Goal: Transaction & Acquisition: Download file/media

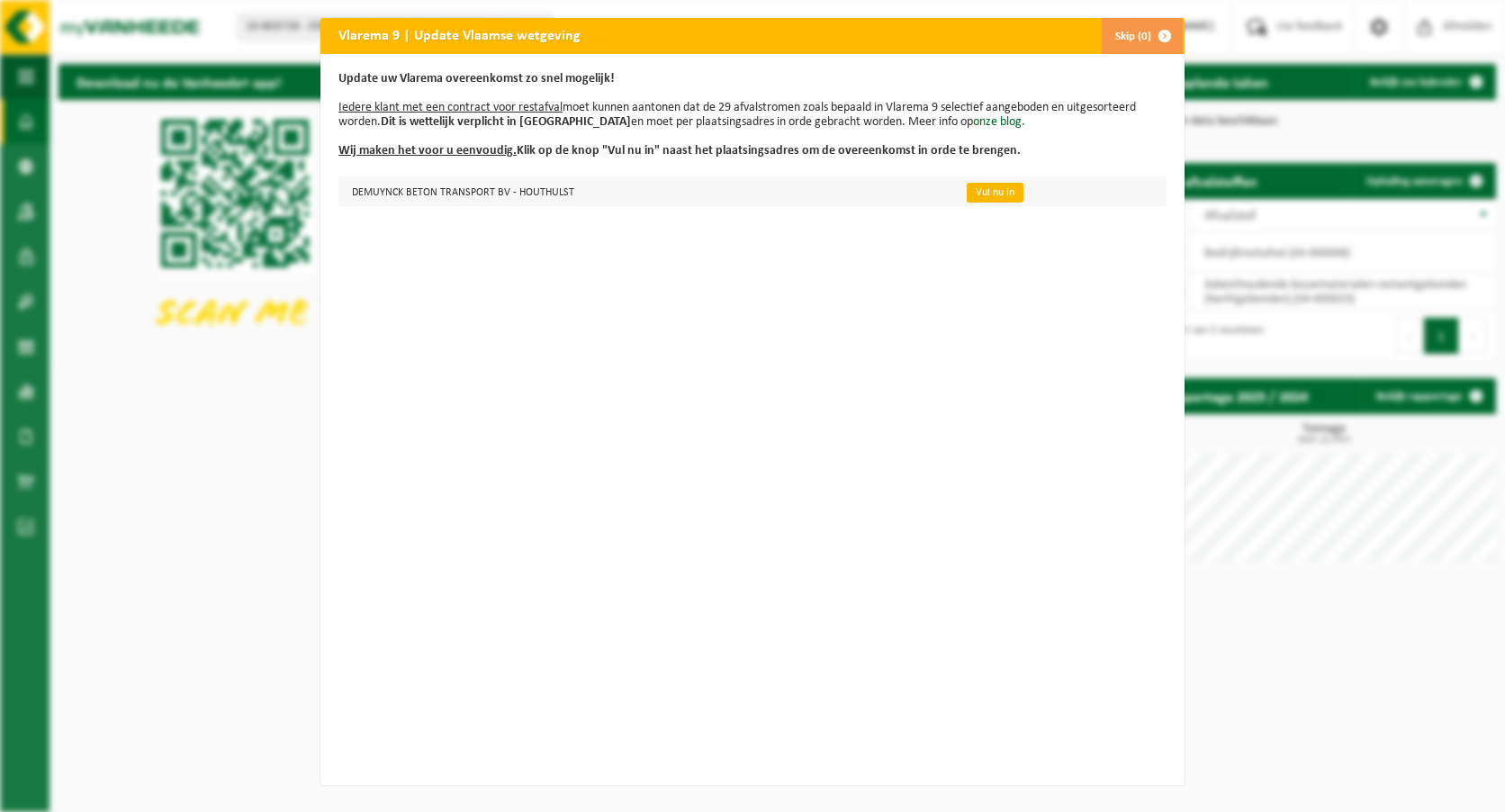
click at [984, 185] on link "Vul nu in" at bounding box center [995, 192] width 57 height 20
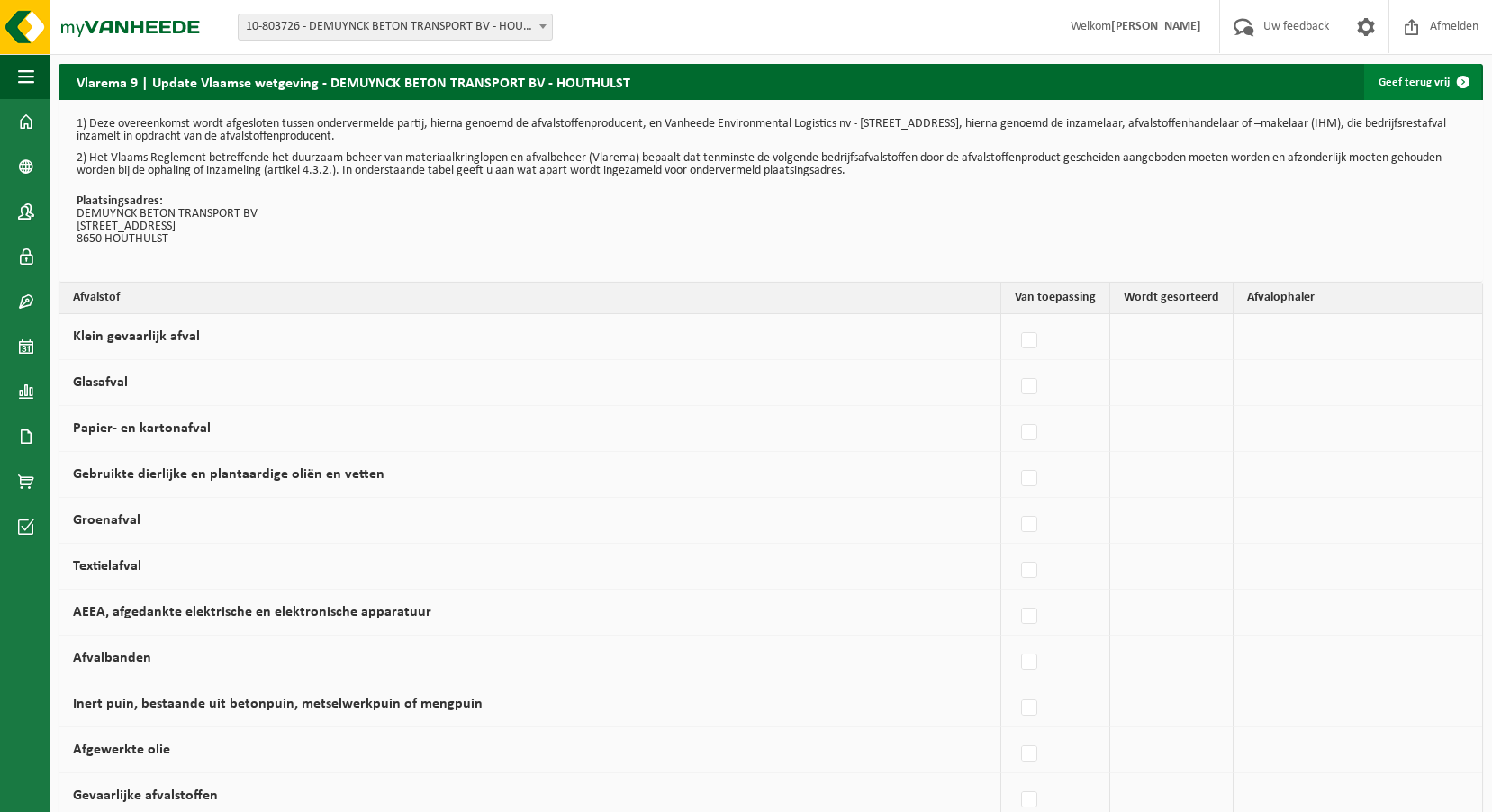
click at [1445, 77] on span at bounding box center [1463, 82] width 36 height 36
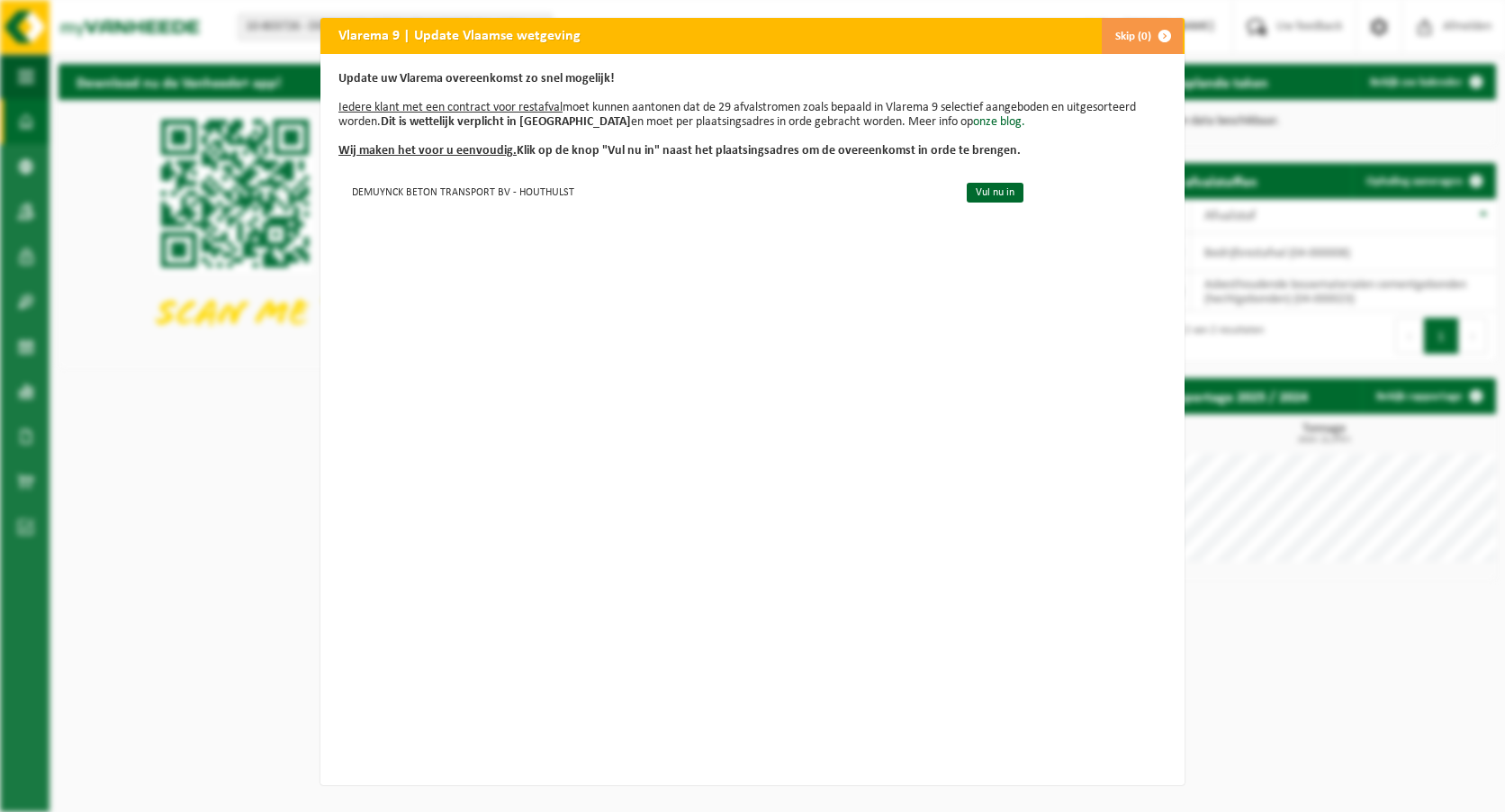
click at [1155, 33] on span "button" at bounding box center [1165, 36] width 36 height 36
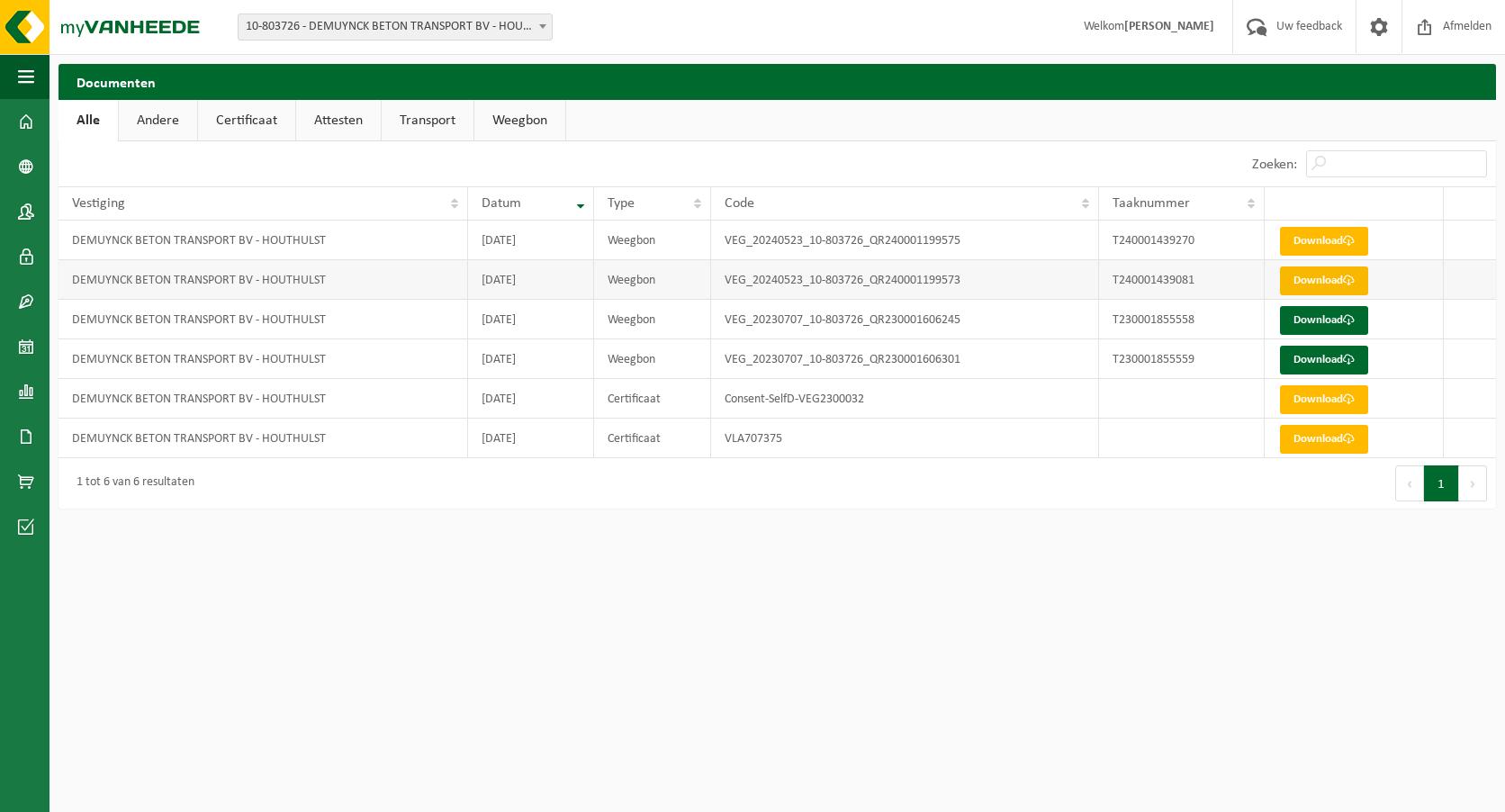
click at [1329, 275] on link "Download" at bounding box center [1325, 280] width 89 height 29
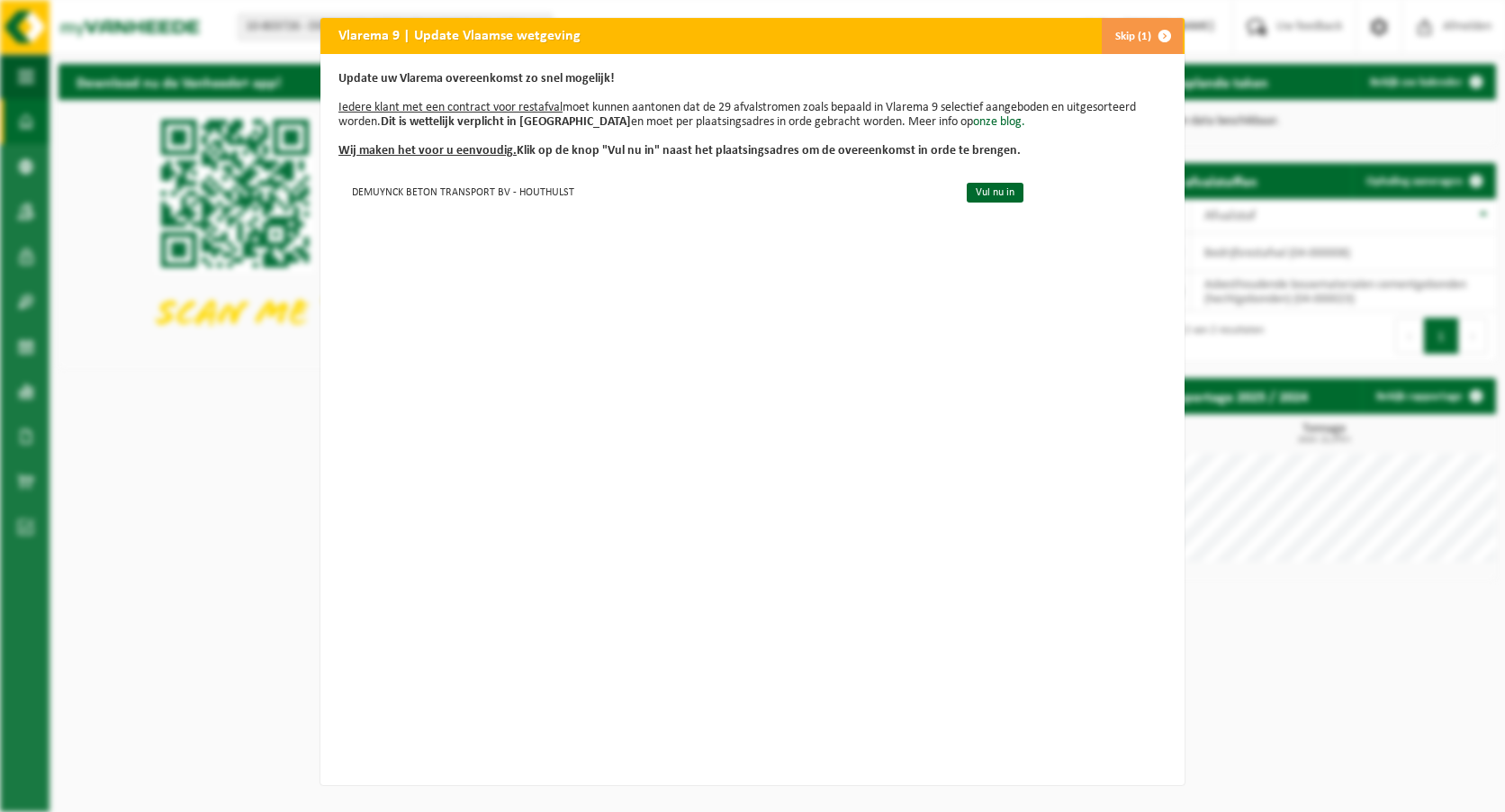
click at [1156, 30] on span "button" at bounding box center [1165, 36] width 36 height 36
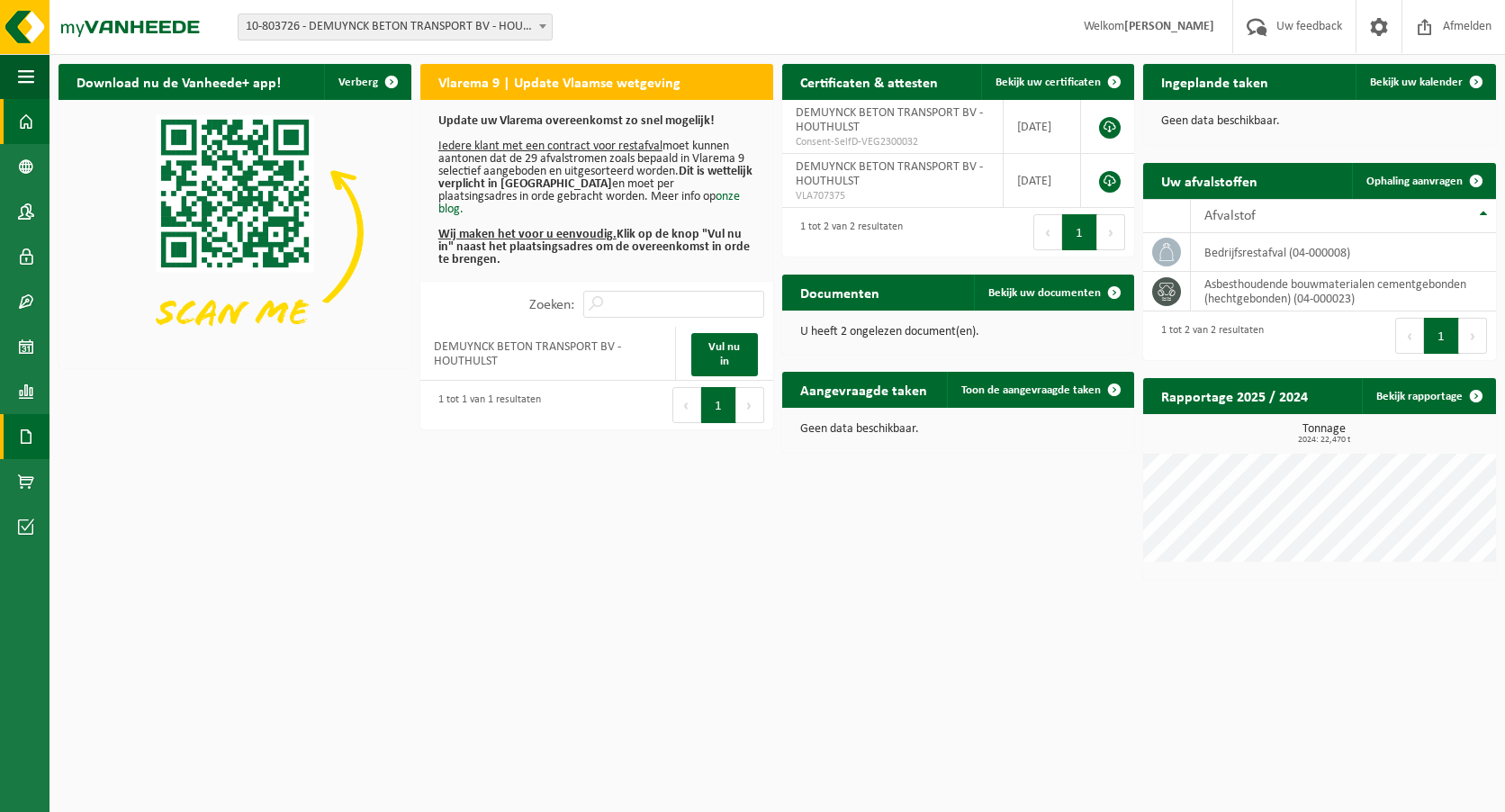
click at [27, 434] on span at bounding box center [26, 436] width 16 height 45
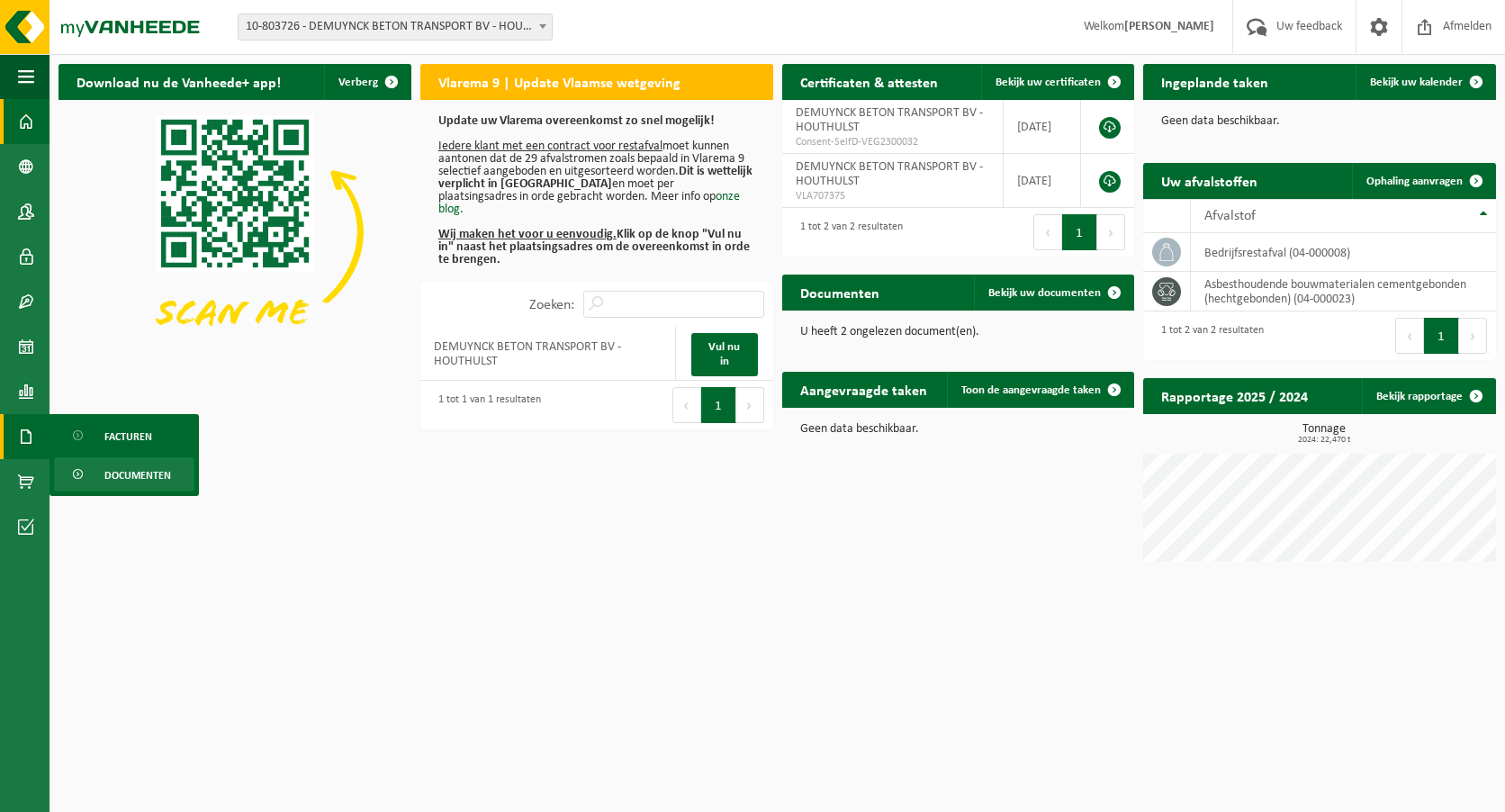
click at [117, 473] on span "Documenten" at bounding box center [138, 475] width 67 height 34
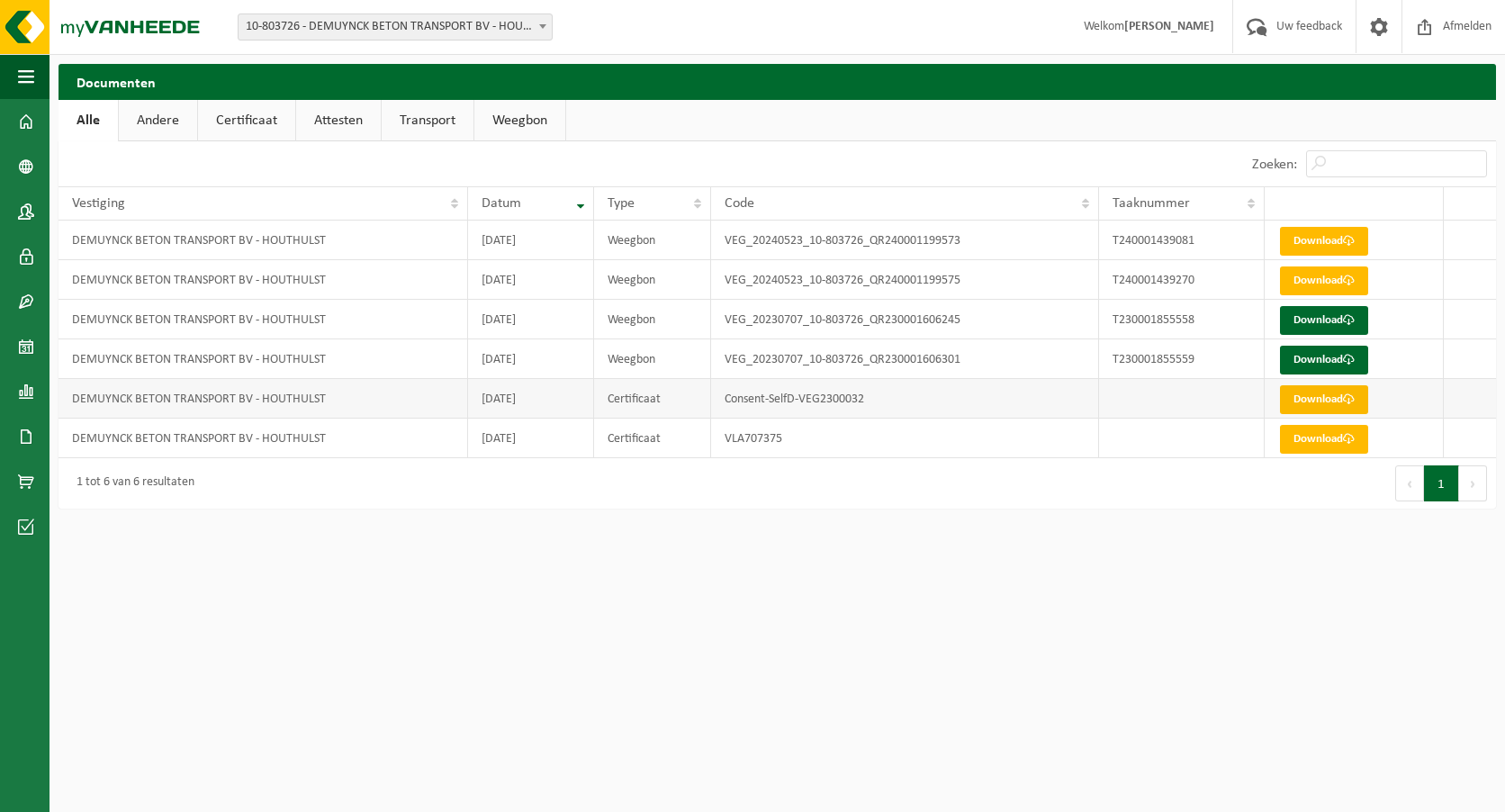
click at [1299, 407] on link "Download" at bounding box center [1325, 400] width 89 height 29
click at [232, 126] on link "Certificaat" at bounding box center [247, 121] width 98 height 42
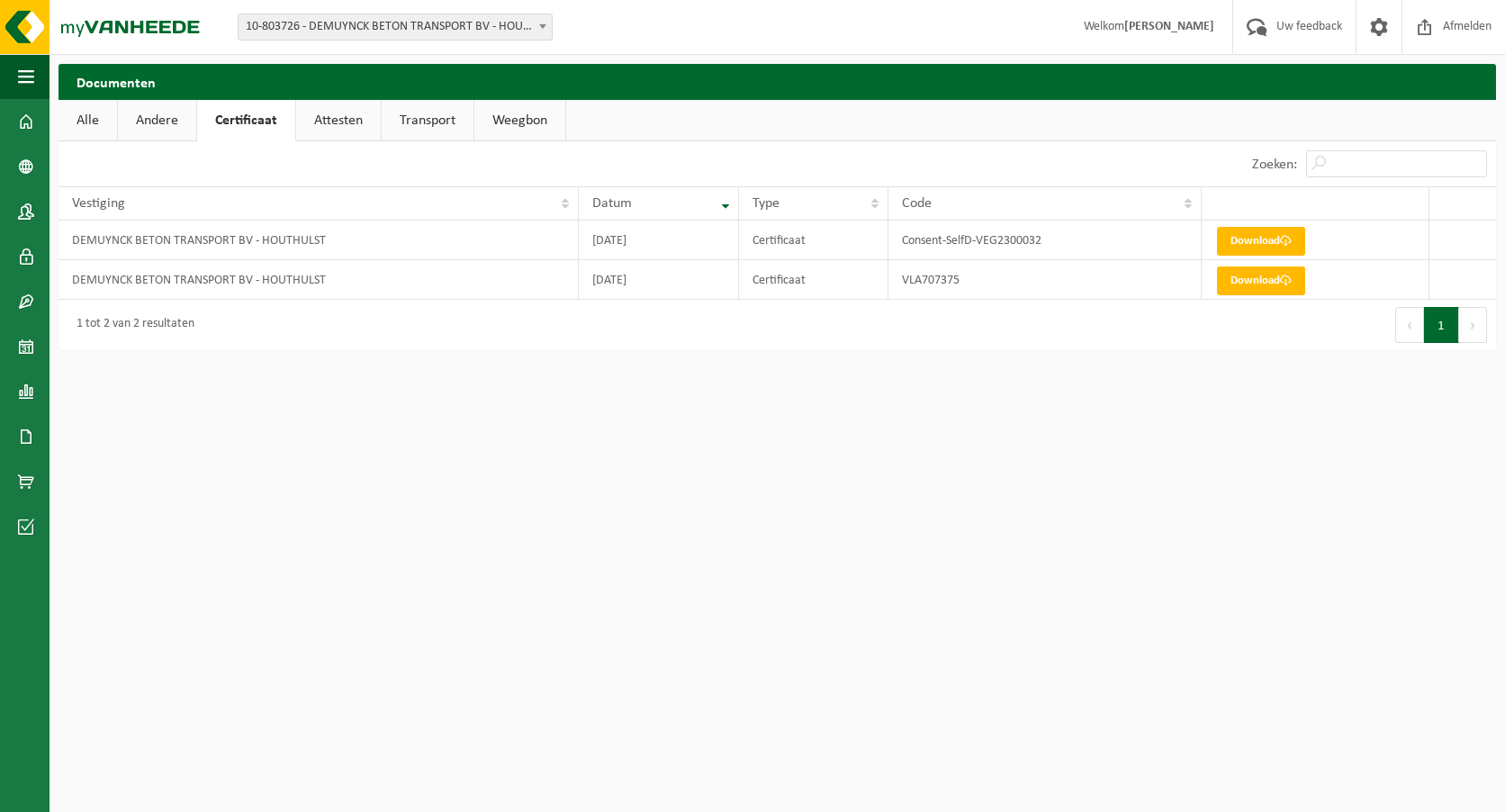
click at [330, 128] on link "Attesten" at bounding box center [338, 121] width 85 height 42
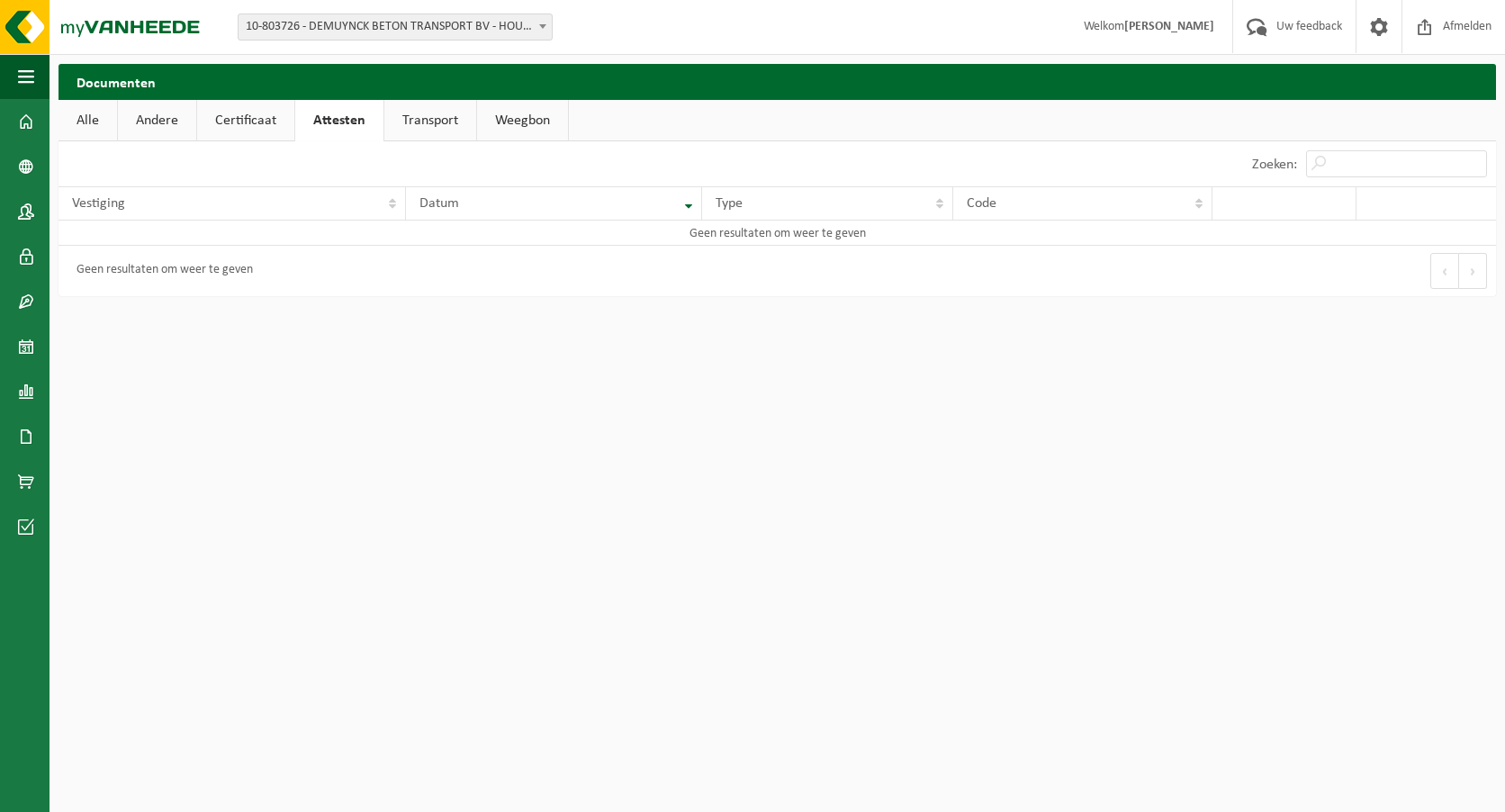
click at [403, 120] on link "Transport" at bounding box center [431, 121] width 92 height 42
click at [515, 122] on link "Weegbon" at bounding box center [522, 121] width 91 height 42
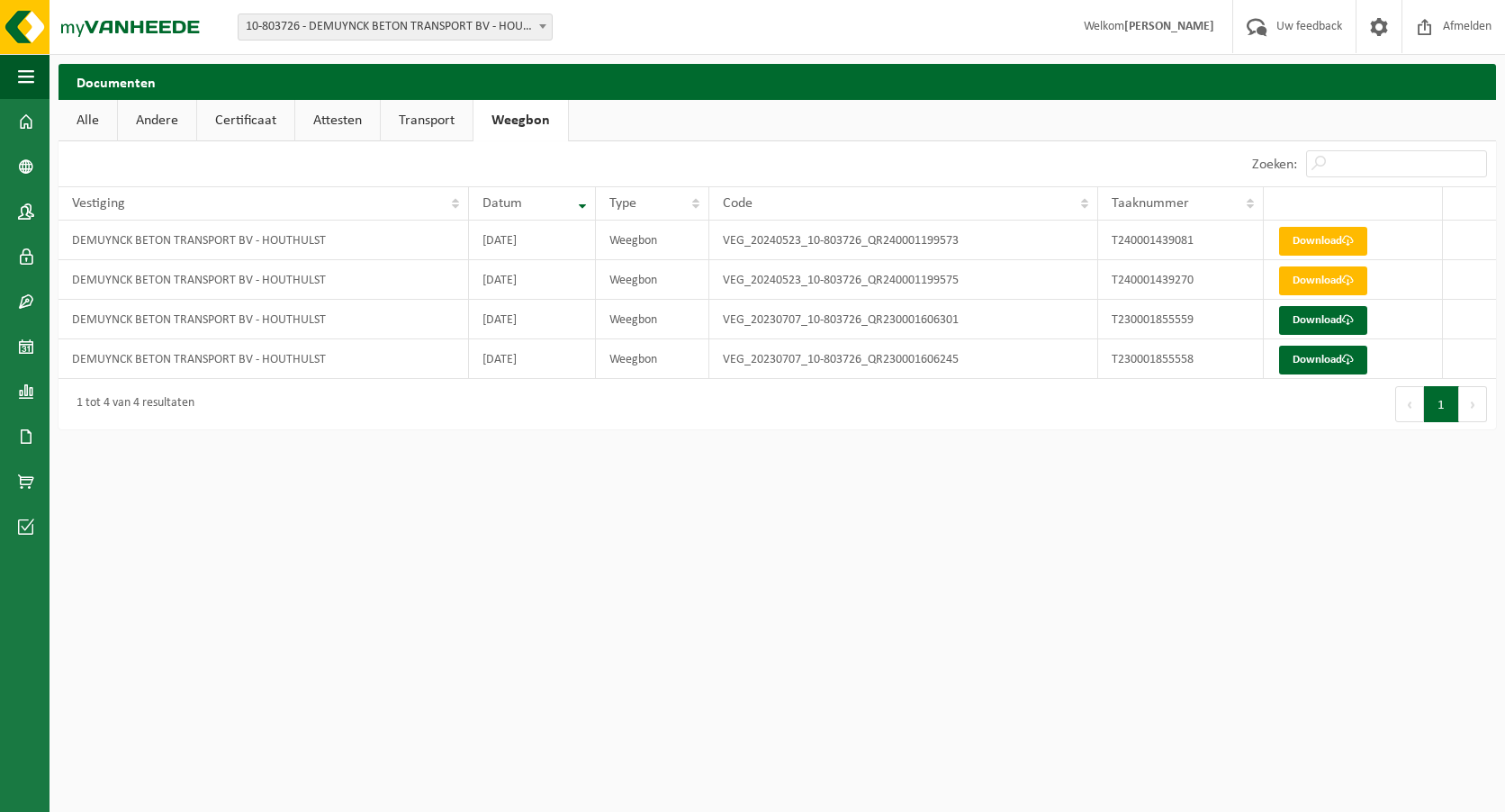
click at [251, 124] on link "Certificaat" at bounding box center [246, 121] width 98 height 42
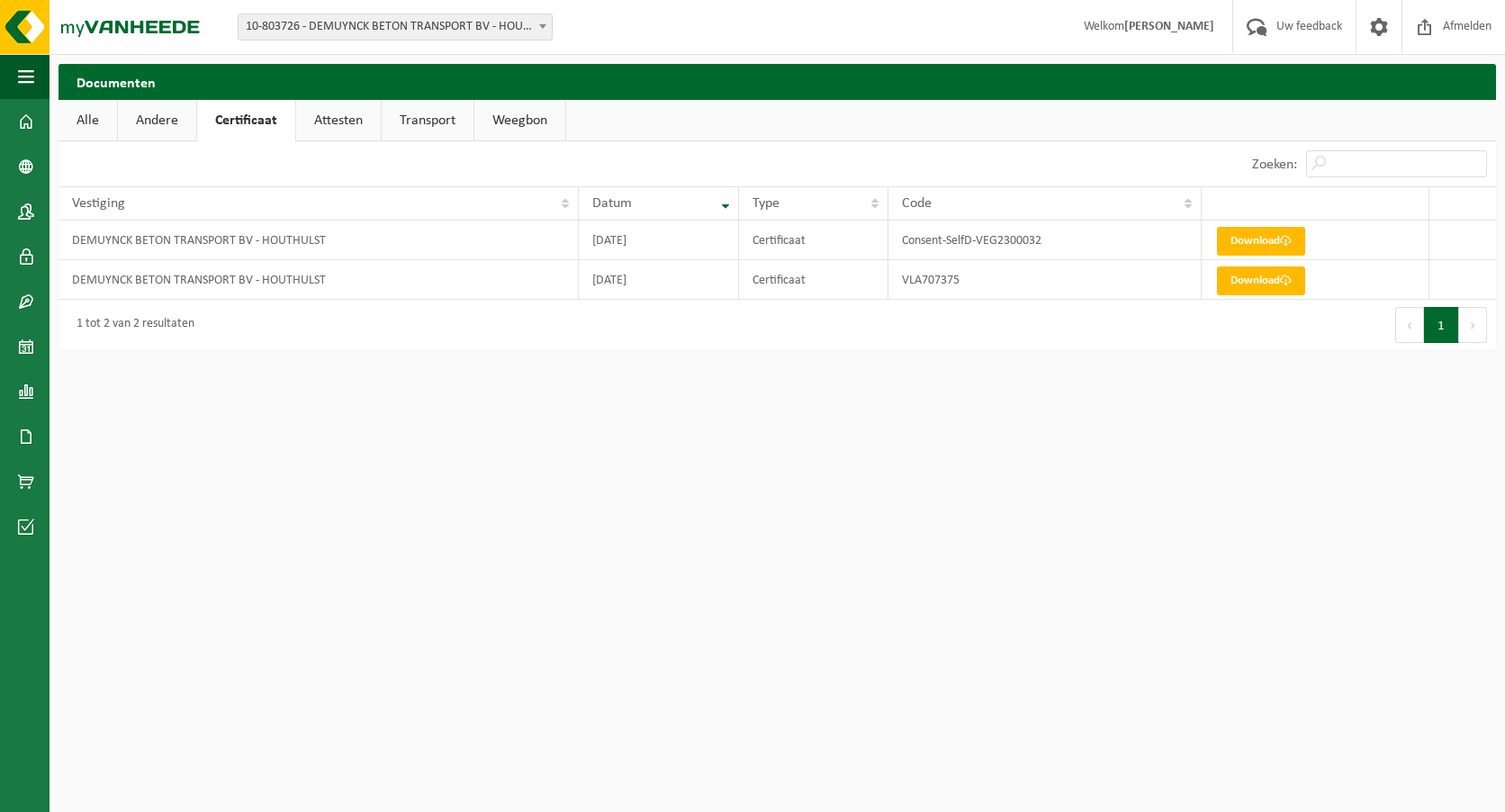
click at [332, 121] on link "Attesten" at bounding box center [338, 121] width 85 height 42
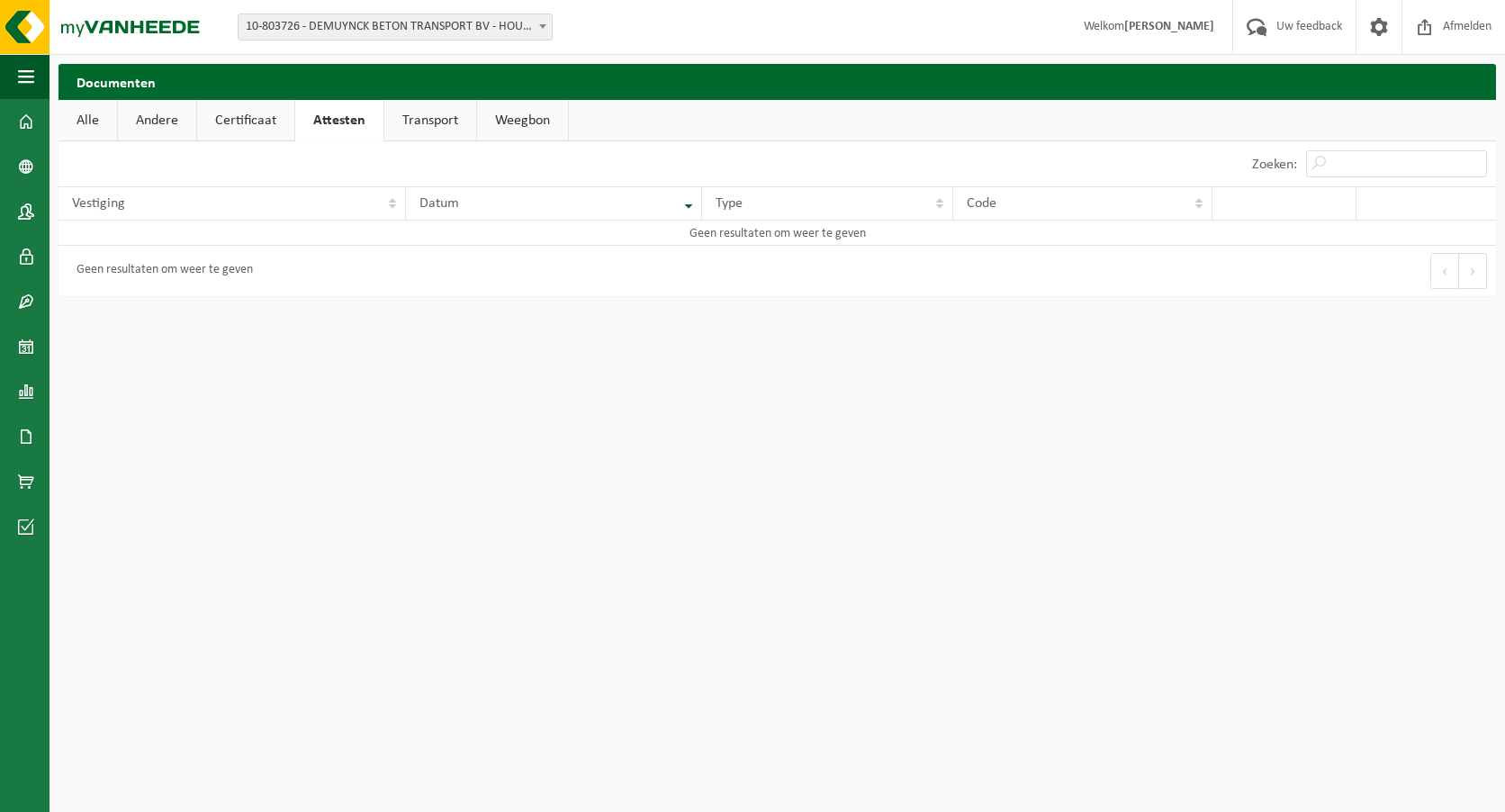
click at [169, 118] on link "Andere" at bounding box center [156, 121] width 79 height 42
click at [97, 114] on link "Alle" at bounding box center [88, 121] width 59 height 42
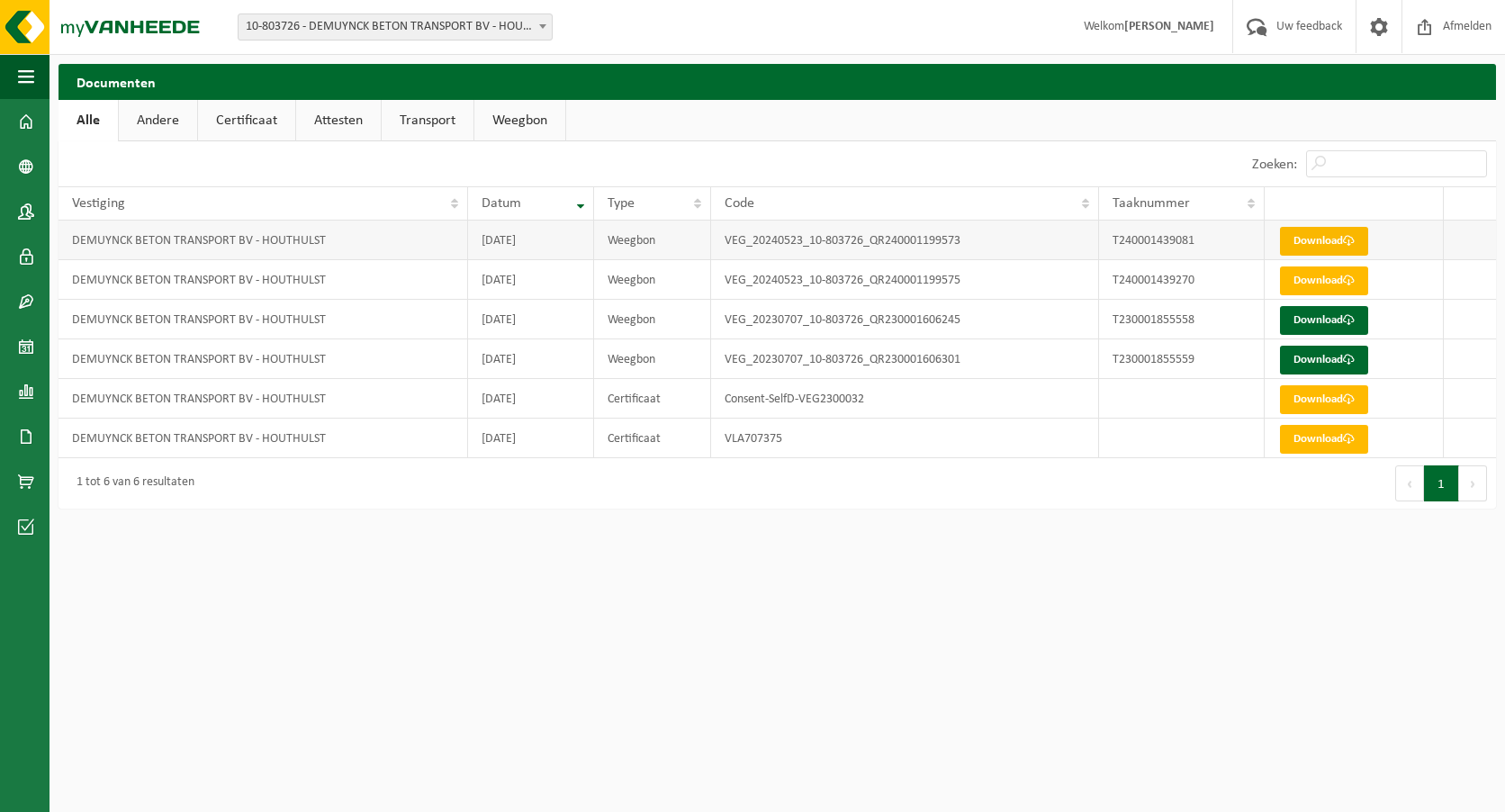
click at [1337, 233] on link "Download" at bounding box center [1325, 241] width 89 height 29
click at [1319, 282] on link "Download" at bounding box center [1325, 280] width 89 height 29
click at [1328, 234] on link "Download" at bounding box center [1325, 241] width 89 height 29
click at [1310, 238] on link "Download" at bounding box center [1325, 241] width 89 height 29
click at [1315, 244] on link "Download" at bounding box center [1325, 241] width 89 height 29
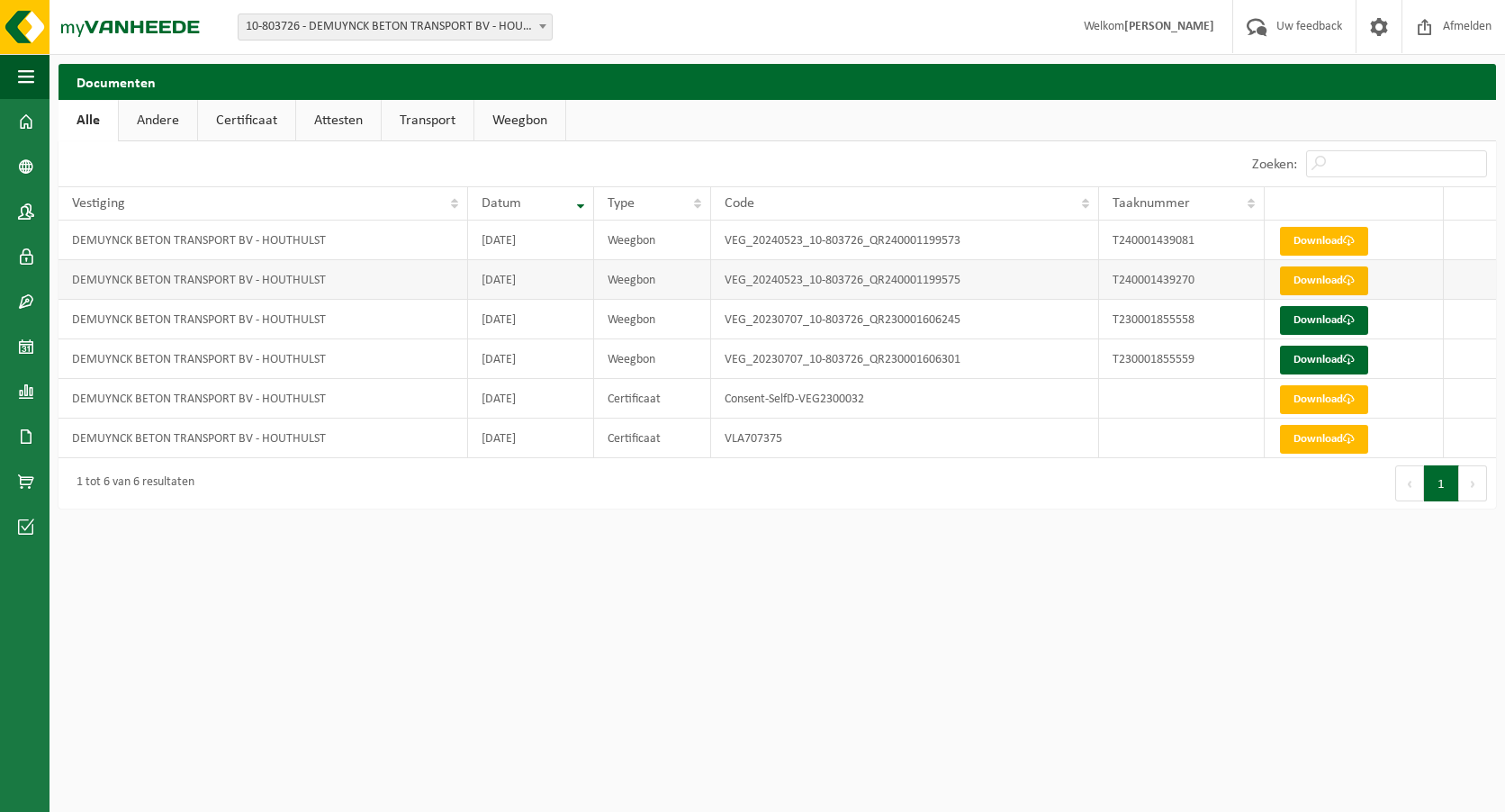
click at [1300, 281] on link "Download" at bounding box center [1325, 280] width 89 height 29
click at [1435, 22] on span at bounding box center [1425, 26] width 27 height 53
